Goal: Information Seeking & Learning: Understand process/instructions

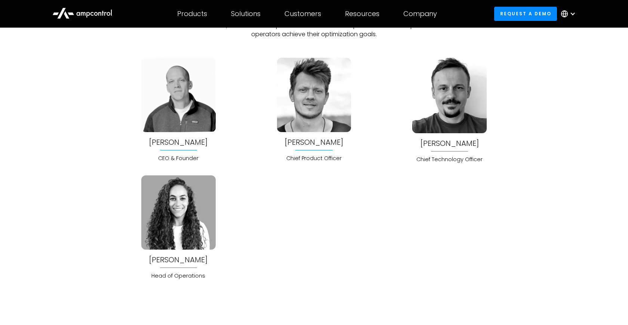
scroll to position [1977, 0]
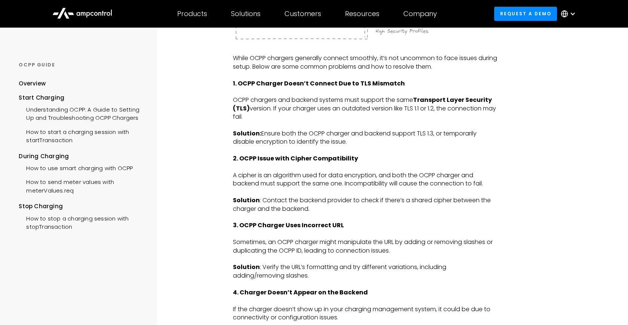
scroll to position [1007, 0]
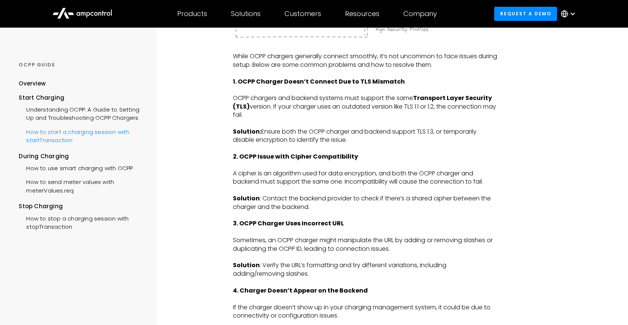
click at [111, 135] on div "How to start a charging session with startTransaction" at bounding box center [82, 135] width 126 height 22
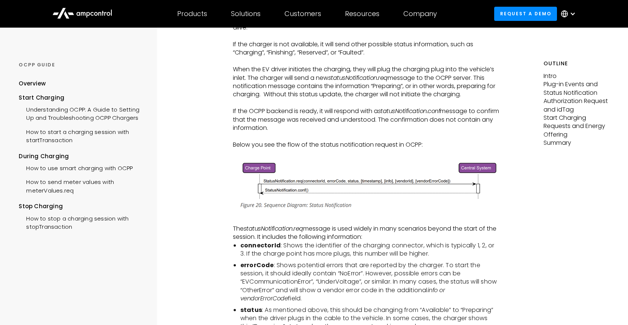
scroll to position [300, 0]
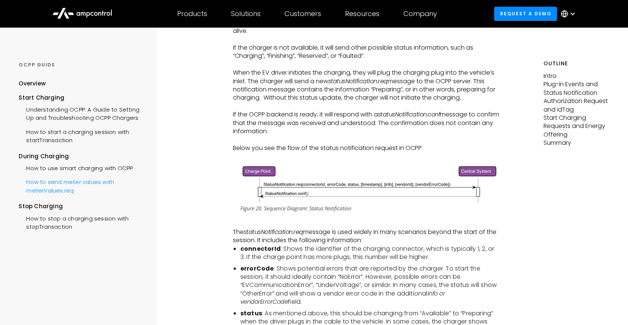
click at [82, 183] on div "How to send meter values with meterValues.req" at bounding box center [82, 185] width 126 height 22
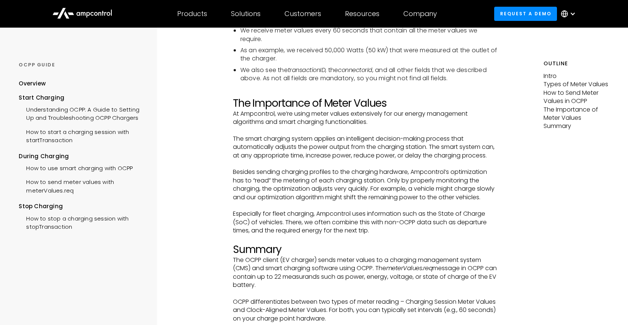
scroll to position [1924, 0]
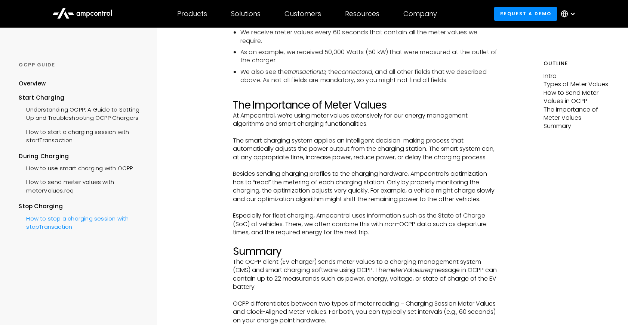
click at [128, 217] on div "How to stop a charging session with stopTransaction" at bounding box center [82, 222] width 126 height 22
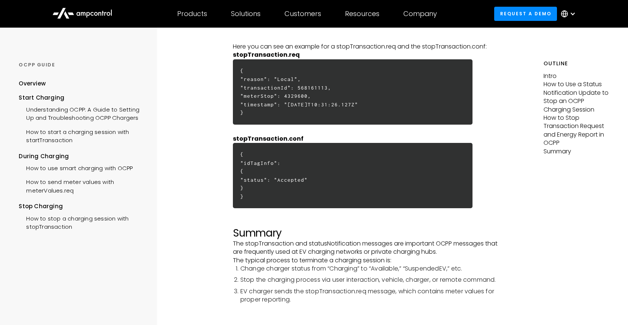
scroll to position [2002, 0]
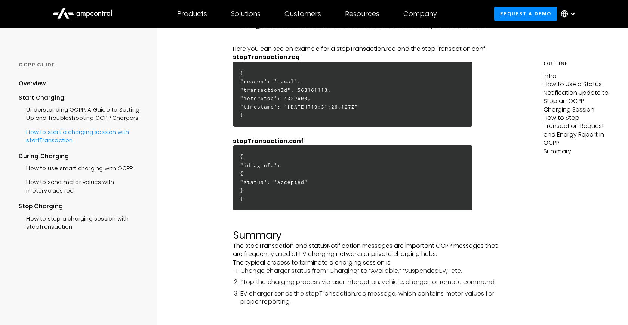
click at [102, 134] on div "How to start a charging session with startTransaction" at bounding box center [82, 135] width 126 height 22
